Goal: Information Seeking & Learning: Learn about a topic

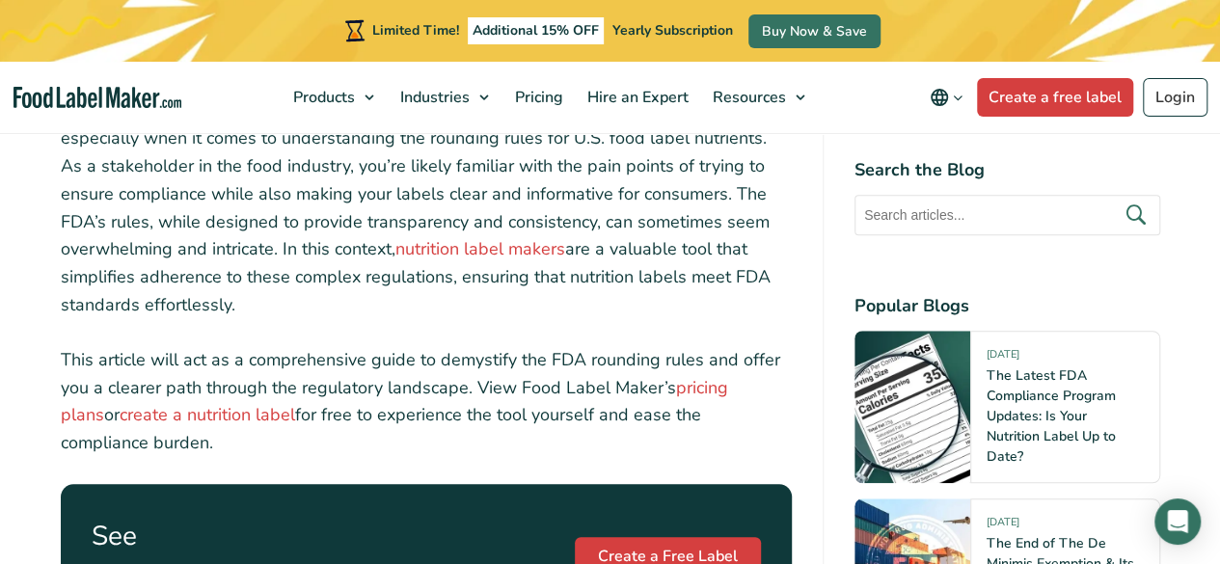
scroll to position [772, 0]
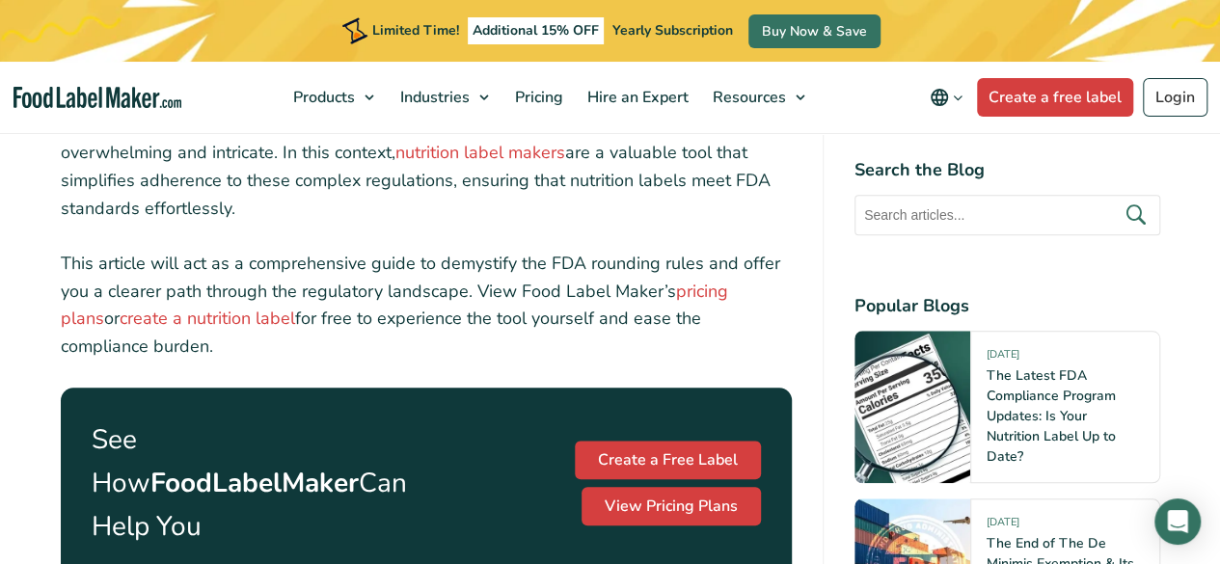
drag, startPoint x: 244, startPoint y: 202, endPoint x: 71, endPoint y: 213, distance: 173.1
click at [71, 213] on p "Navigating the intricate maze of FDA regulations can often feel like a challeng…" at bounding box center [426, 111] width 731 height 222
click at [96, 281] on p "This article will act as a comprehensive guide to demystify the FDA rounding ru…" at bounding box center [426, 305] width 731 height 111
click at [62, 258] on p "This article will act as a comprehensive guide to demystify the FDA rounding ru…" at bounding box center [426, 305] width 731 height 111
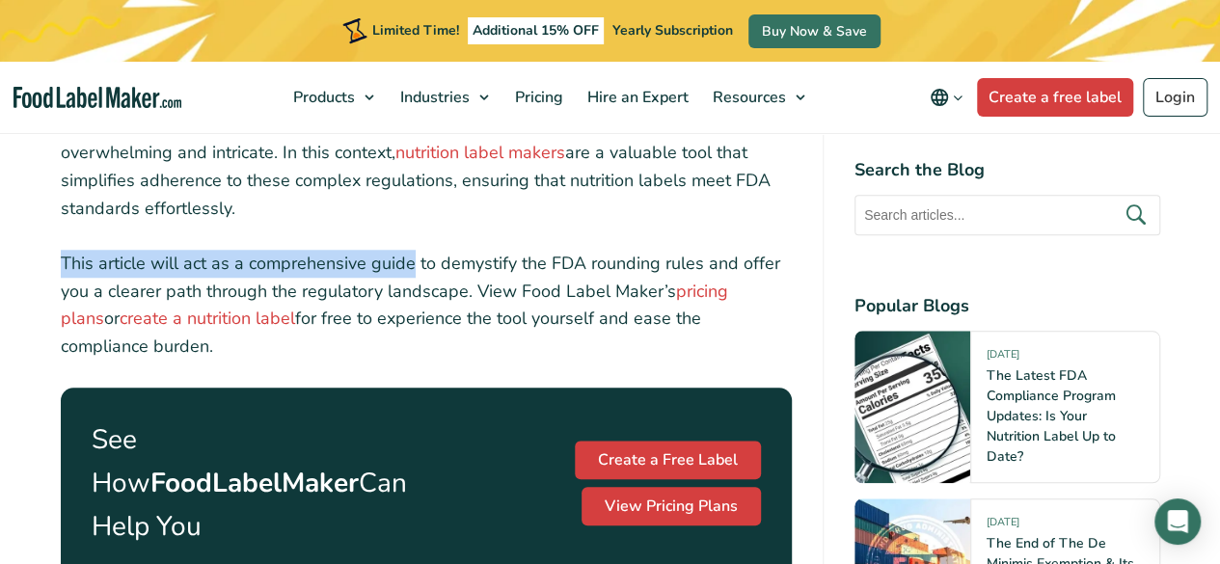
drag, startPoint x: 59, startPoint y: 261, endPoint x: 411, endPoint y: 268, distance: 352.2
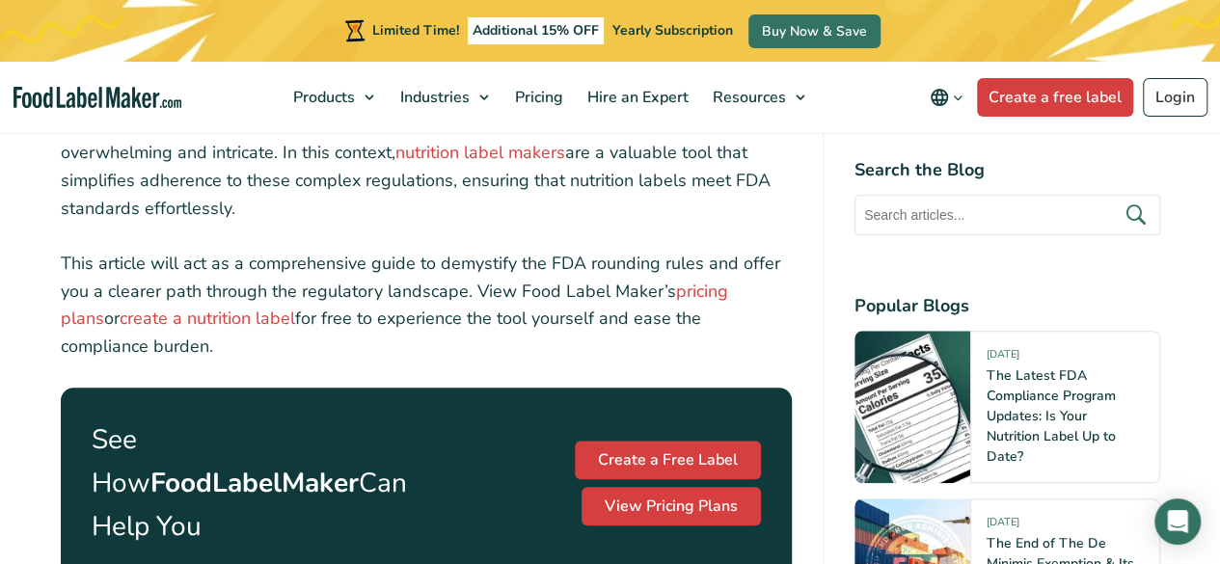
click at [433, 263] on p "This article will act as a comprehensive guide to demystify the FDA rounding ru…" at bounding box center [426, 305] width 731 height 111
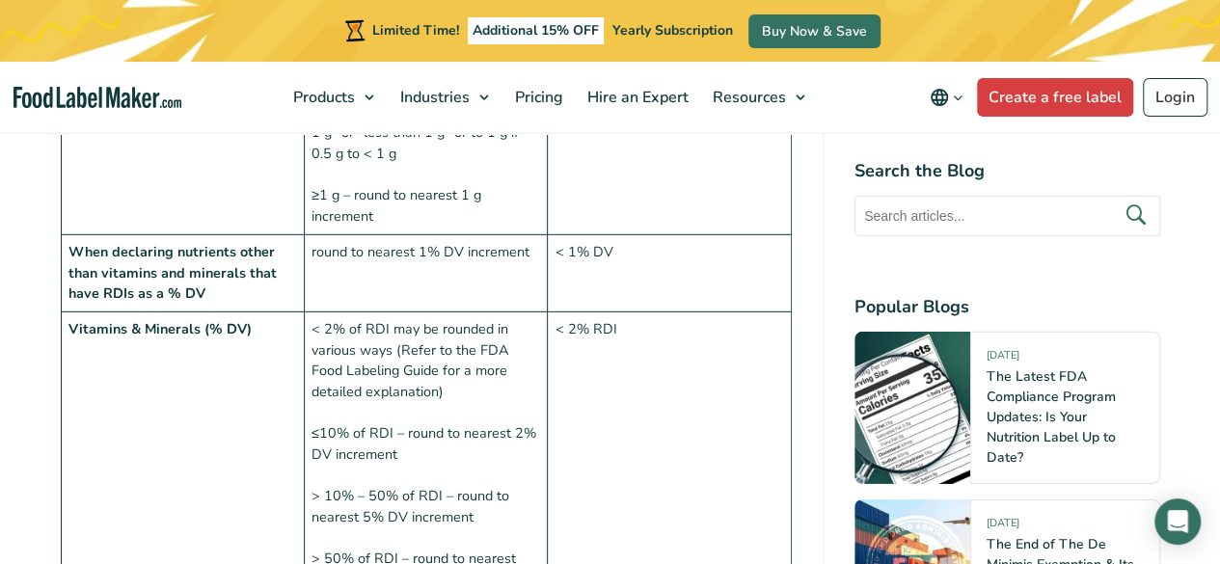
scroll to position [2605, 0]
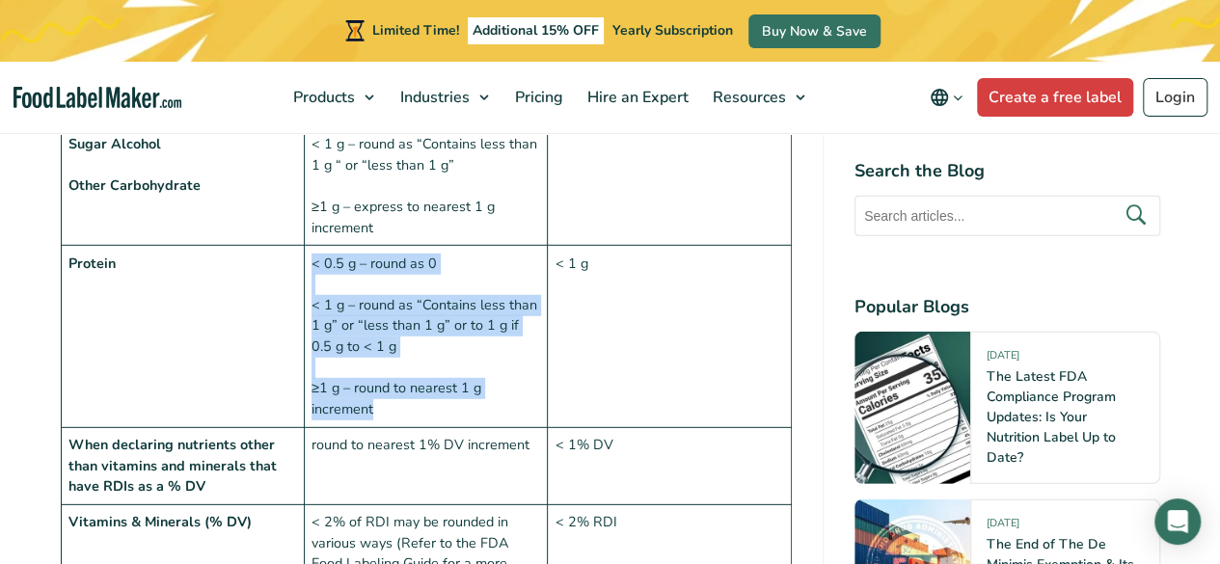
drag, startPoint x: 381, startPoint y: 393, endPoint x: 301, endPoint y: 363, distance: 85.5
click at [301, 363] on tr "Protein < 0.5 g – round as 0 < 1 g – round as “Contains less than 1 g” or “less…" at bounding box center [426, 336] width 730 height 181
click at [341, 377] on td "< 0.5 g – round as 0 < 1 g – round as “Contains less than 1 g” or “less than 1 …" at bounding box center [425, 336] width 243 height 181
click at [396, 387] on td "< 0.5 g – round as 0 < 1 g – round as “Contains less than 1 g” or “less than 1 …" at bounding box center [425, 336] width 243 height 181
click at [460, 327] on td "< 0.5 g – round as 0 < 1 g – round as “Contains less than 1 g” or “less than 1 …" at bounding box center [425, 336] width 243 height 181
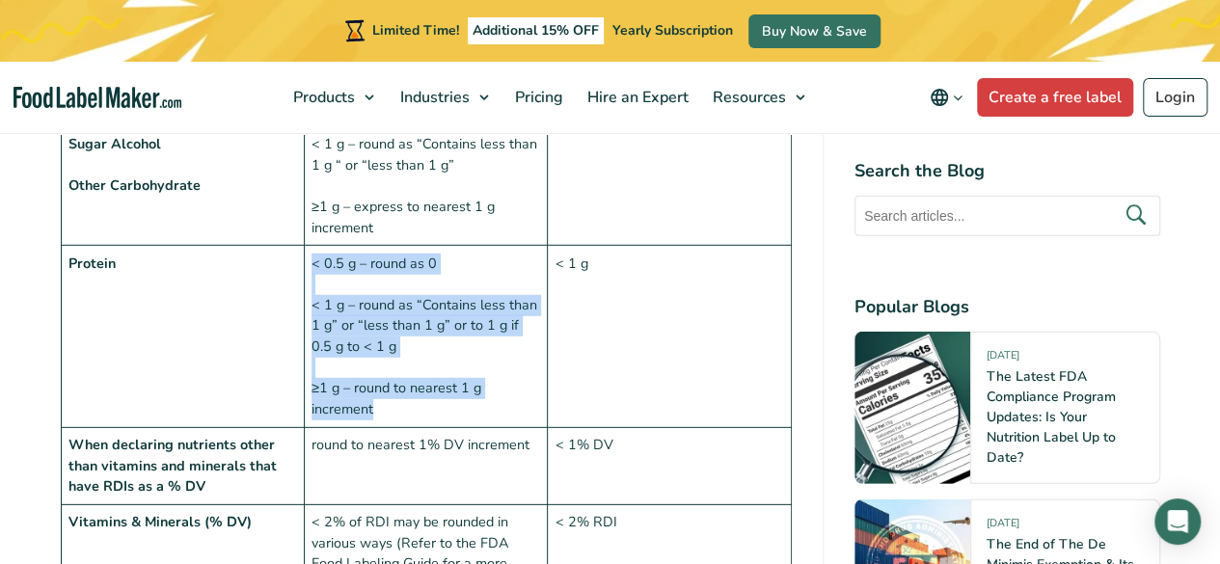
click at [465, 295] on td "< 0.5 g – round as 0 < 1 g – round as “Contains less than 1 g” or “less than 1 …" at bounding box center [425, 336] width 243 height 181
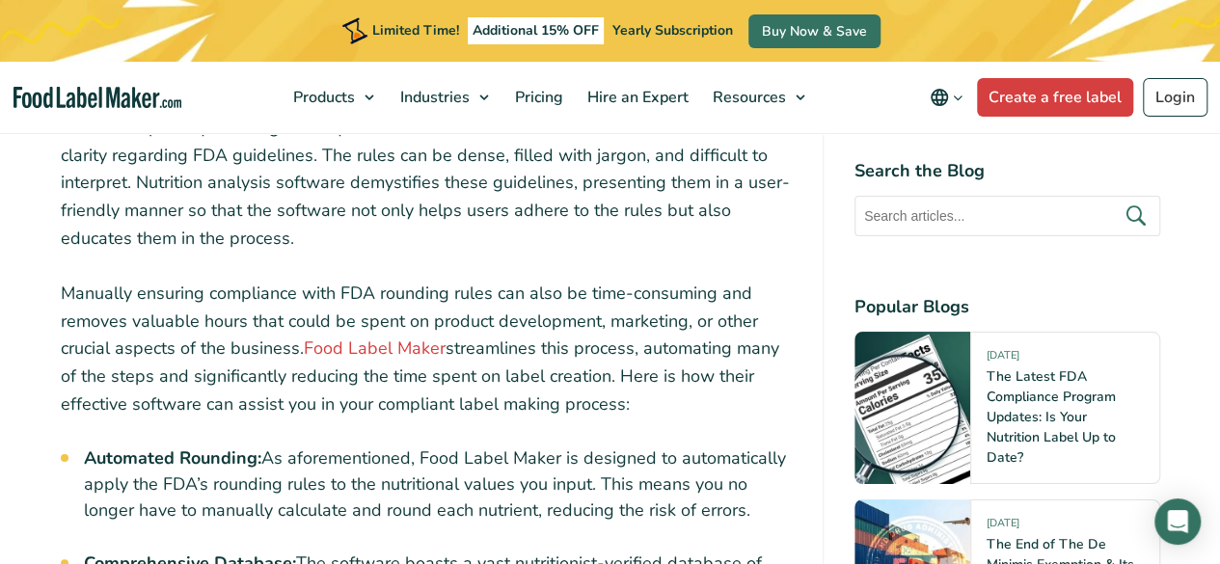
scroll to position [6656, 0]
